Goal: Navigation & Orientation: Find specific page/section

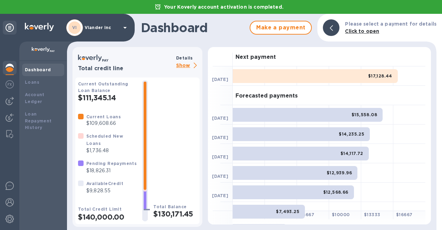
click at [99, 27] on p "Viander inc" at bounding box center [102, 27] width 35 height 5
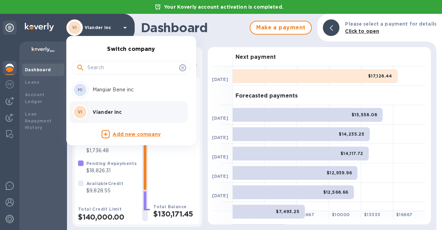
click at [106, 91] on p "Mangiar Bene inc" at bounding box center [136, 89] width 87 height 7
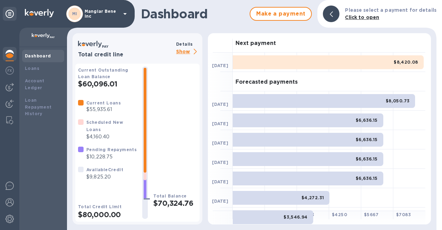
click at [113, 17] on p "Mangiar Bene inc" at bounding box center [102, 14] width 35 height 10
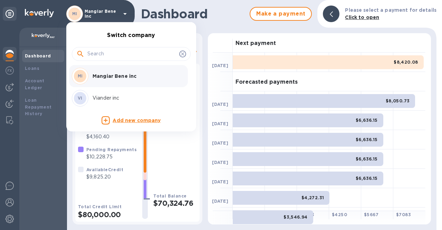
click at [111, 98] on p "Viander inc" at bounding box center [136, 97] width 87 height 7
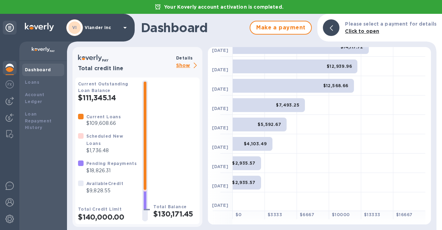
scroll to position [107, 0]
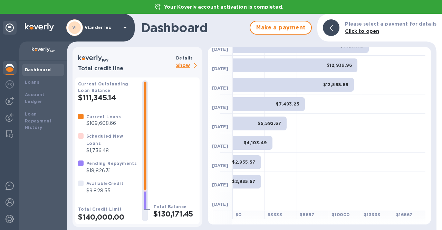
click at [180, 64] on p "Show" at bounding box center [187, 65] width 23 height 9
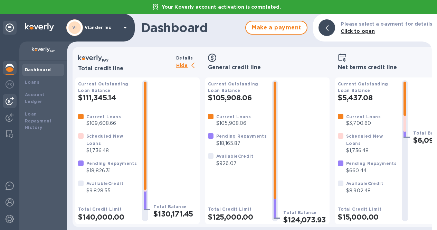
click at [8, 100] on img at bounding box center [10, 101] width 8 height 8
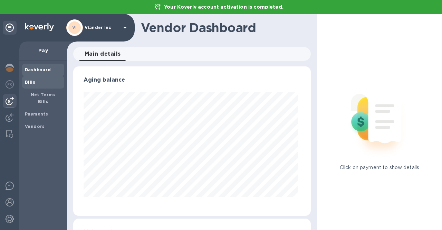
scroll to position [149, 235]
click at [24, 82] on div "Bills" at bounding box center [43, 82] width 42 height 12
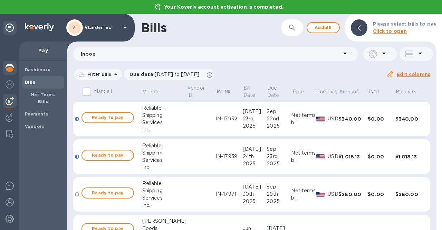
click at [10, 73] on div at bounding box center [10, 68] width 14 height 15
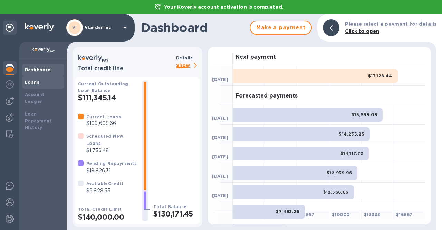
click at [37, 87] on div "Loans" at bounding box center [43, 82] width 42 height 12
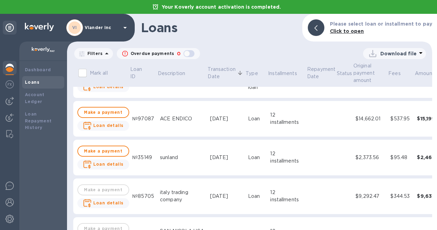
scroll to position [1002, 0]
